Goal: Information Seeking & Learning: Learn about a topic

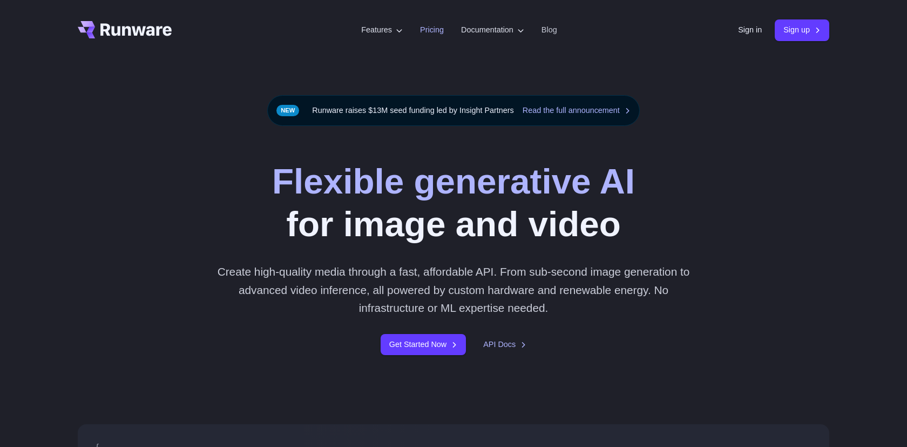
click at [420, 31] on link "Pricing" at bounding box center [432, 30] width 24 height 12
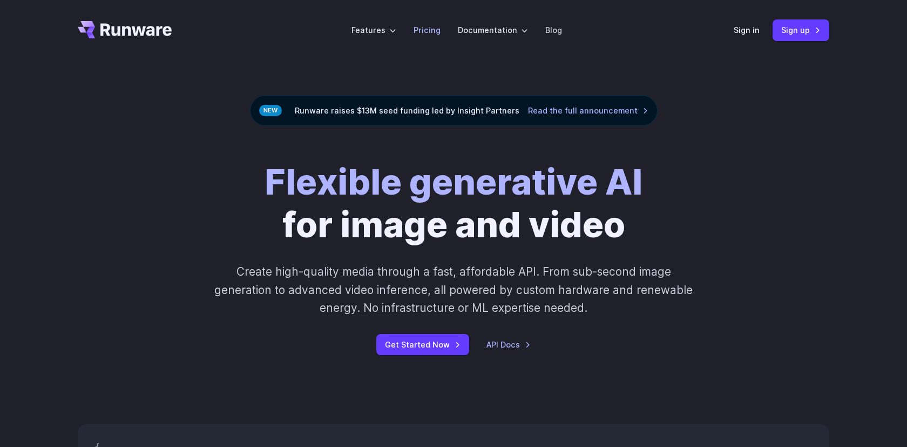
click at [434, 29] on link "Pricing" at bounding box center [427, 30] width 27 height 12
click at [428, 33] on link "Pricing" at bounding box center [427, 30] width 27 height 12
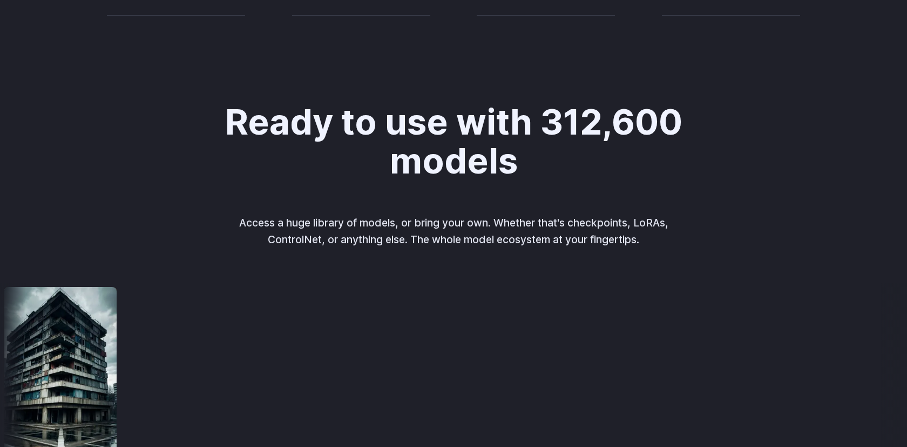
scroll to position [1264, 0]
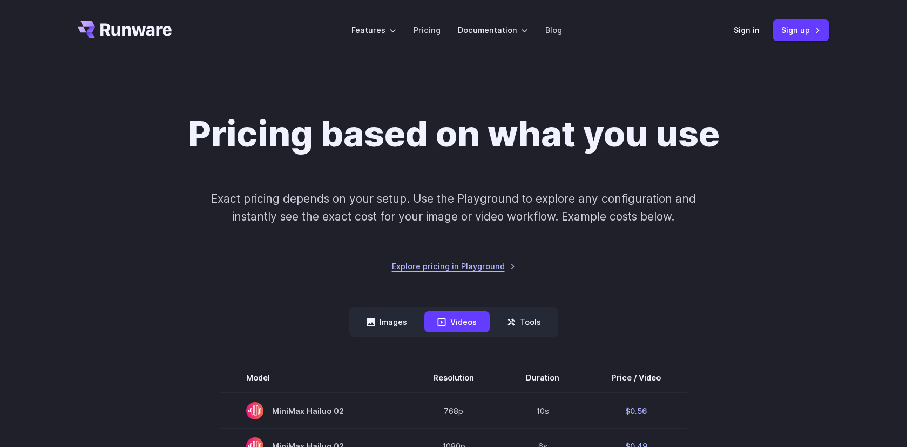
click at [463, 265] on link "Explore pricing in Playground" at bounding box center [454, 266] width 124 height 12
